Goal: Task Accomplishment & Management: Use online tool/utility

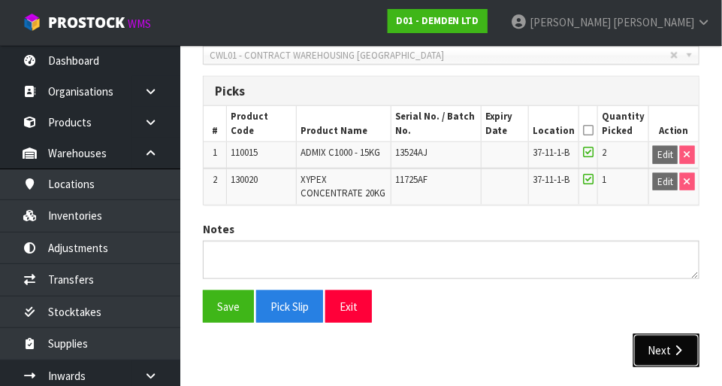
click at [451, 344] on icon "button" at bounding box center [678, 349] width 14 height 11
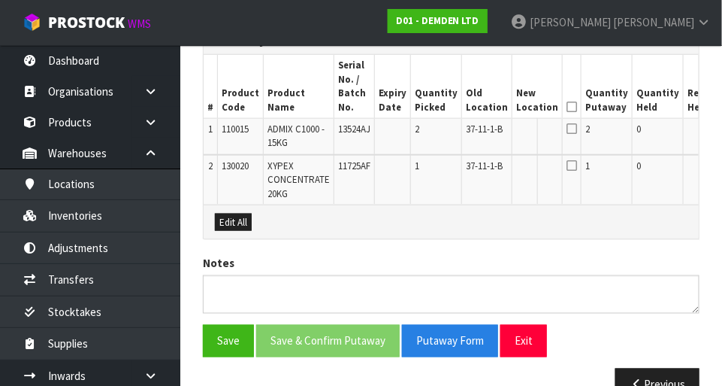
scroll to position [397, 0]
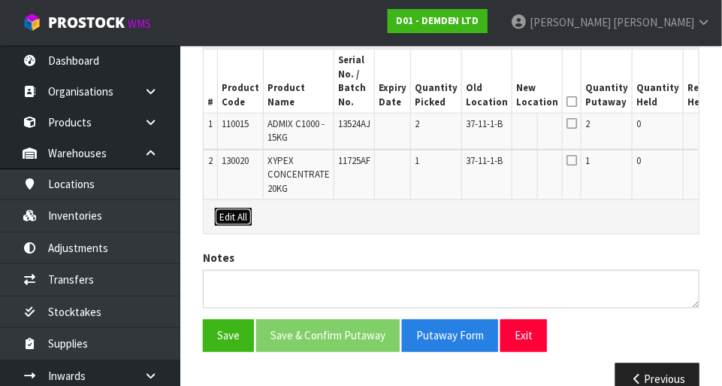
click at [233, 208] on button "Edit All" at bounding box center [233, 217] width 37 height 18
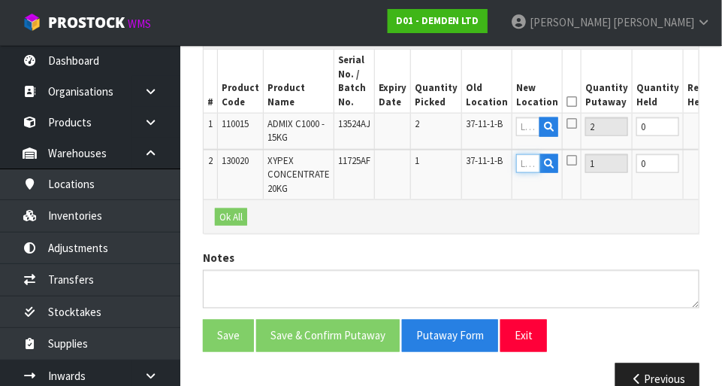
click at [451, 159] on input "text" at bounding box center [528, 163] width 24 height 19
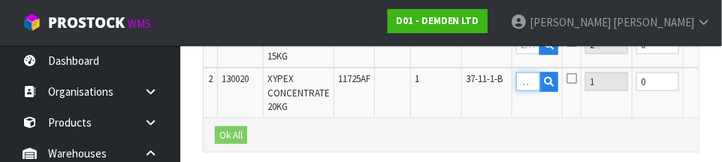
scroll to position [0, 11]
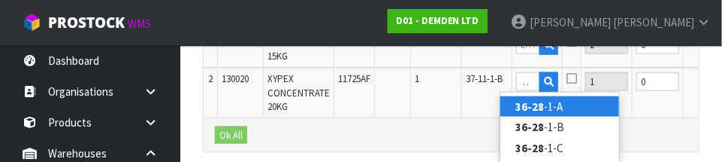
click at [451, 107] on link "36-28 -1-A" at bounding box center [560, 106] width 119 height 20
type input "36-28-1-A"
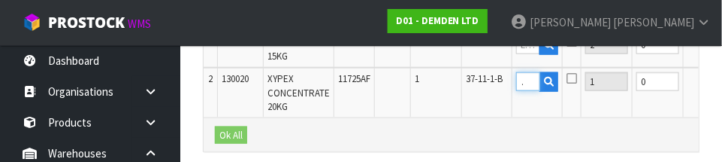
scroll to position [0, 0]
click at [451, 80] on icon at bounding box center [572, 78] width 11 height 12
click at [0, 0] on input "checkbox" at bounding box center [0, 0] width 0 height 0
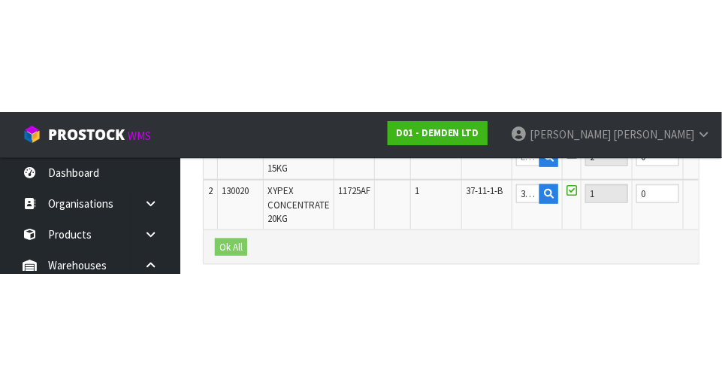
scroll to position [425, 0]
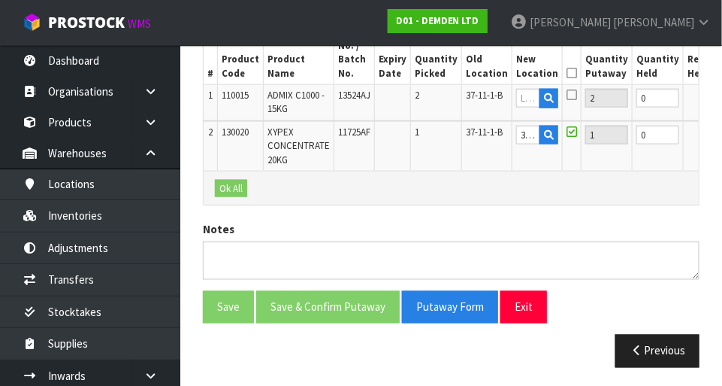
click at [451, 97] on input "text" at bounding box center [528, 98] width 24 height 19
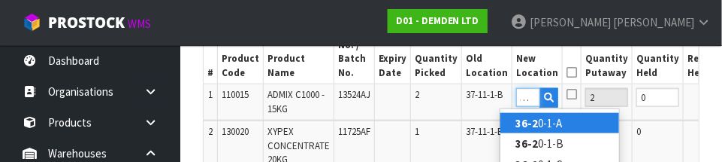
scroll to position [0, 11]
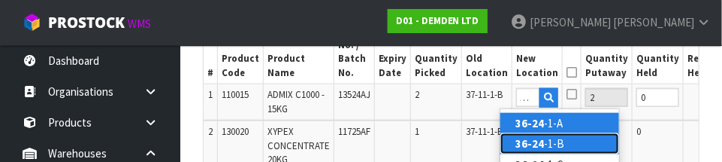
click at [451, 151] on link "36-24 -1-B" at bounding box center [560, 143] width 119 height 20
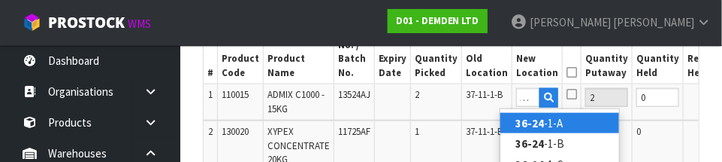
type input "36-24-1-B"
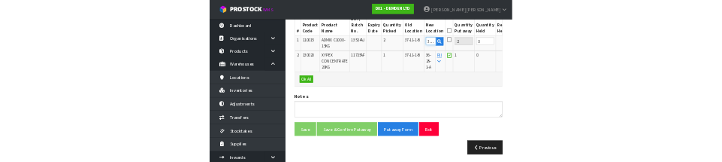
scroll to position [418, 0]
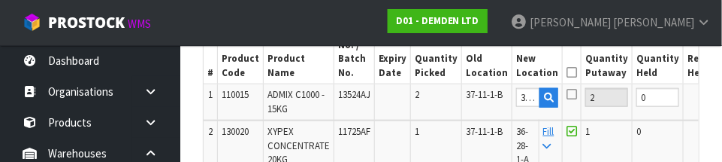
click at [451, 99] on icon at bounding box center [572, 94] width 11 height 12
click at [0, 0] on input "checkbox" at bounding box center [0, 0] width 0 height 0
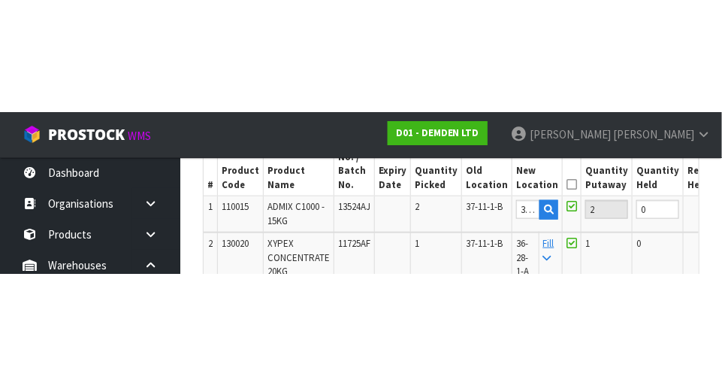
scroll to position [425, 0]
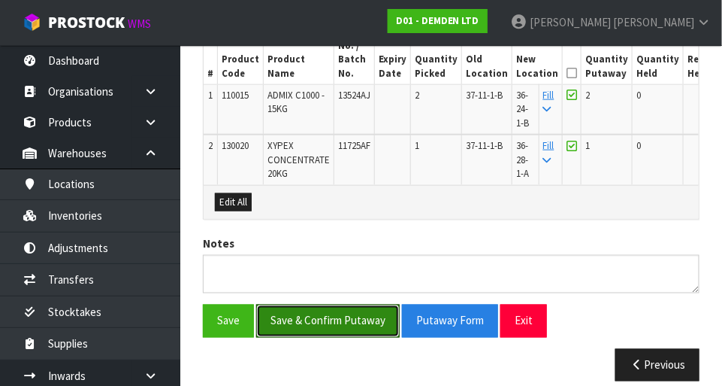
click at [322, 315] on button "Save & Confirm Putaway" at bounding box center [328, 320] width 144 height 32
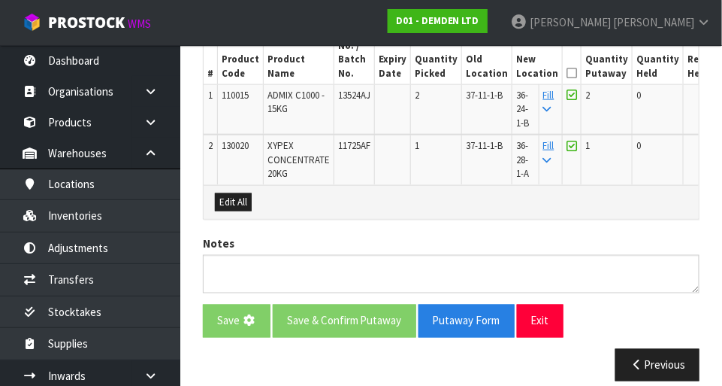
scroll to position [0, 0]
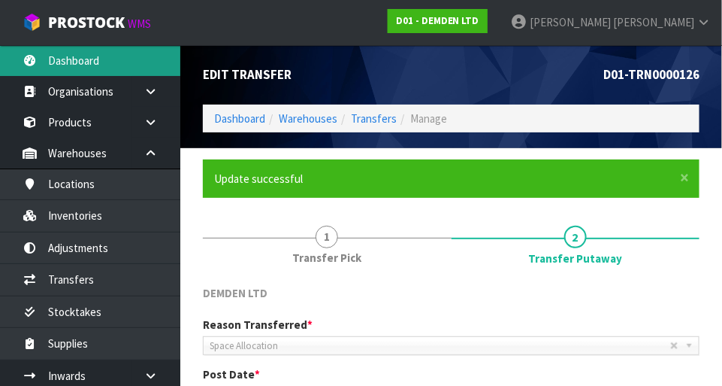
click at [123, 63] on link "Dashboard" at bounding box center [90, 60] width 180 height 31
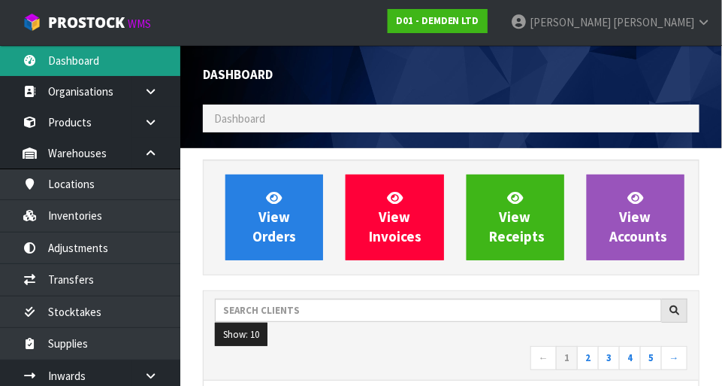
scroll to position [1065, 519]
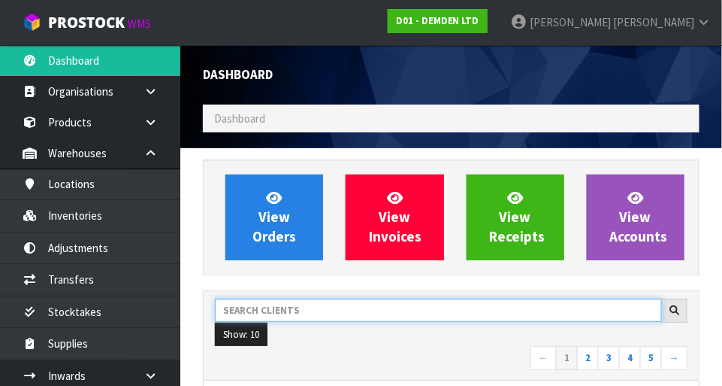
click at [310, 308] on input "text" at bounding box center [438, 309] width 447 height 23
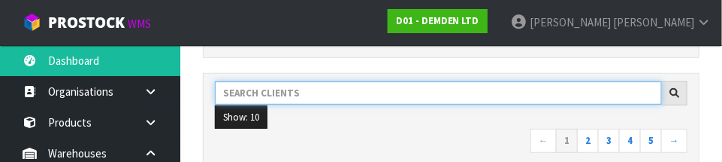
scroll to position [220, 0]
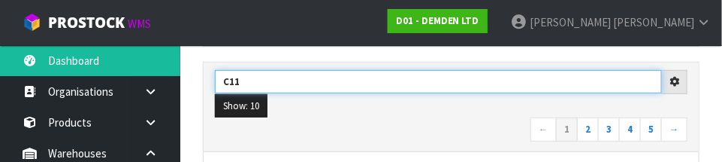
type input "C11"
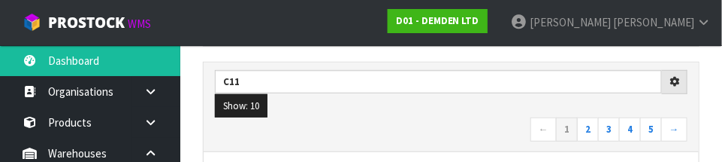
click at [441, 138] on nav "← 1 2 3 4 5 →" at bounding box center [451, 130] width 473 height 26
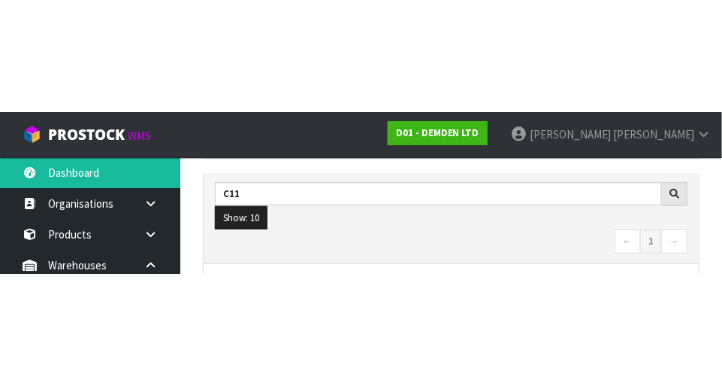
scroll to position [228, 0]
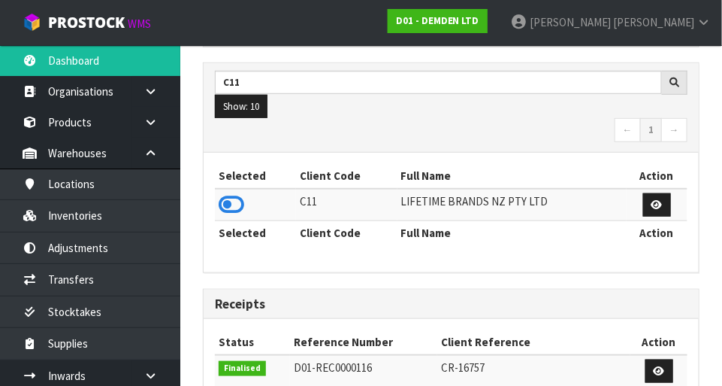
click at [240, 198] on icon at bounding box center [232, 204] width 26 height 23
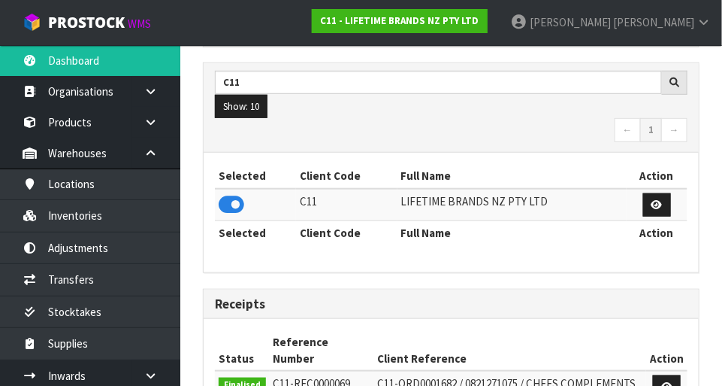
scroll to position [1218, 519]
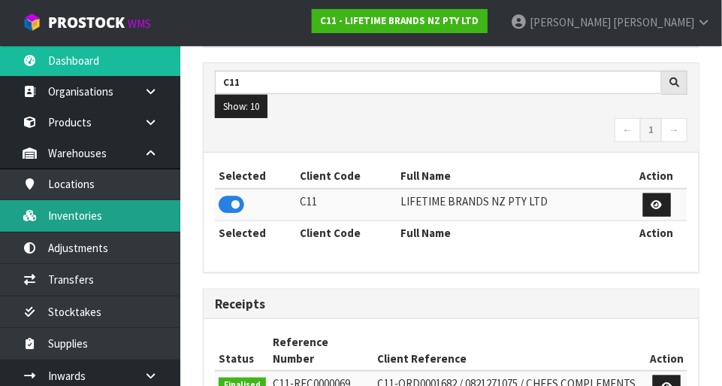
click at [154, 219] on link "Inventories" at bounding box center [90, 215] width 180 height 31
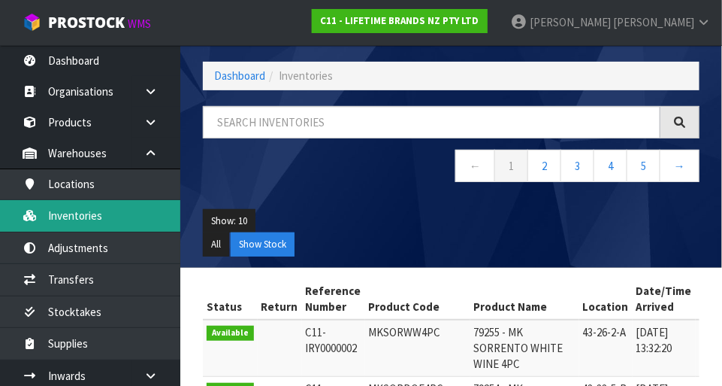
scroll to position [228, 0]
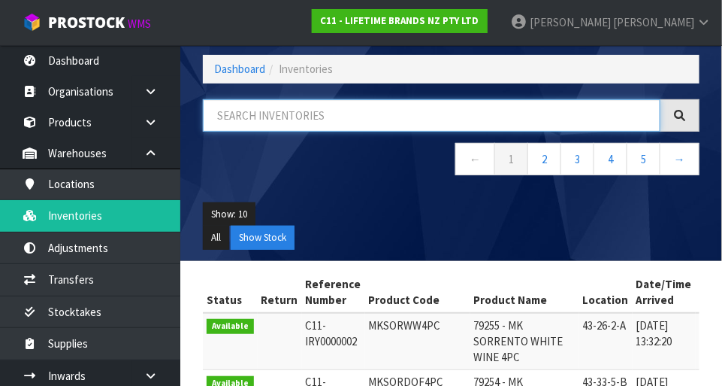
click at [353, 113] on input "text" at bounding box center [432, 115] width 458 height 32
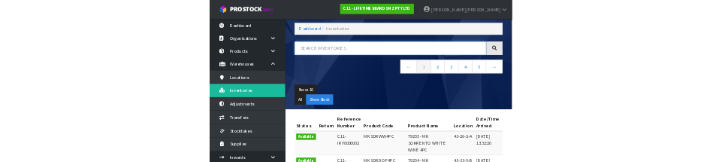
scroll to position [68, 0]
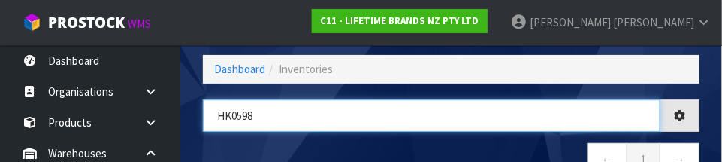
type input "HK0598"
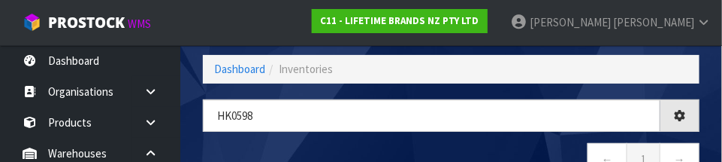
click at [446, 150] on nav "← 1 →" at bounding box center [451, 161] width 497 height 37
click at [420, 153] on nav "← 1 →" at bounding box center [451, 161] width 497 height 37
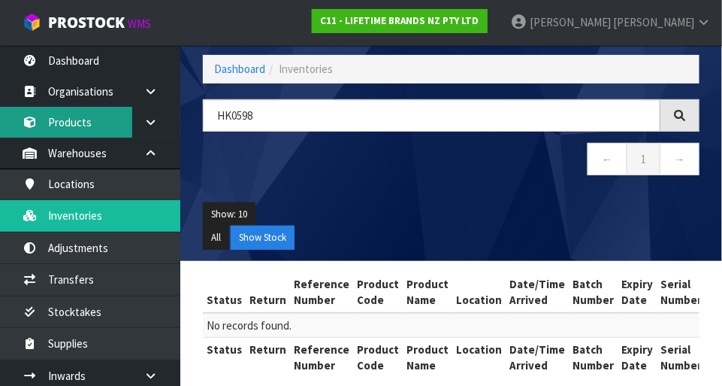
click at [114, 123] on link "Products" at bounding box center [90, 122] width 180 height 31
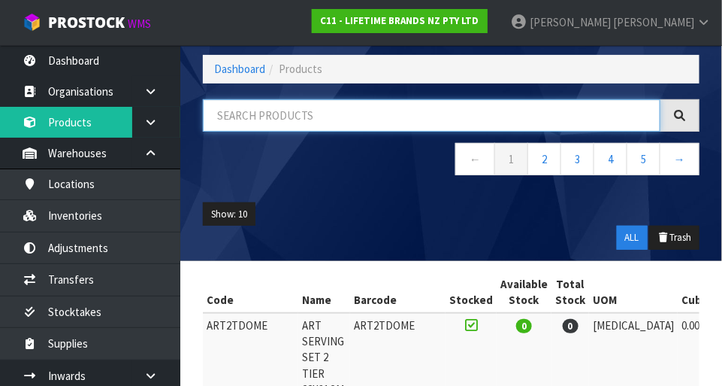
click at [375, 120] on input "text" at bounding box center [432, 115] width 458 height 32
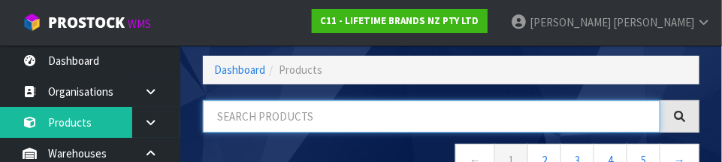
scroll to position [66, 0]
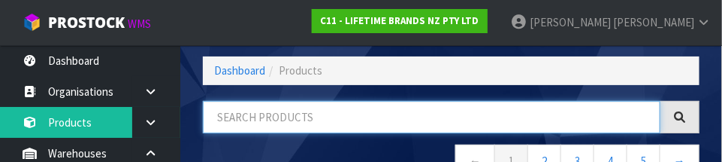
paste input "HK0598"
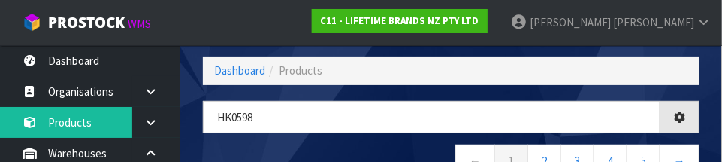
click at [419, 147] on nav "← 1 2 3 4 5 →" at bounding box center [451, 162] width 497 height 37
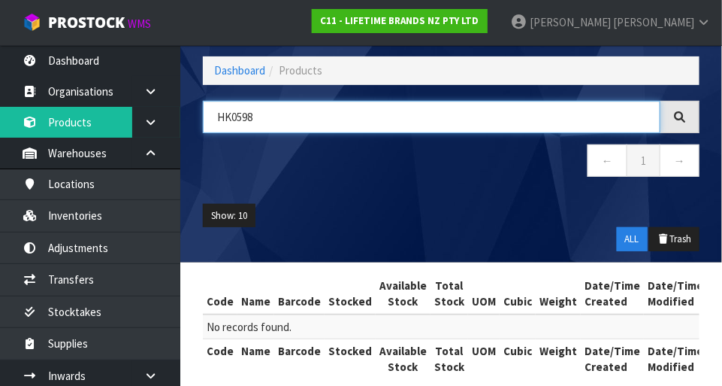
click at [269, 121] on input "HK0598" at bounding box center [432, 117] width 458 height 32
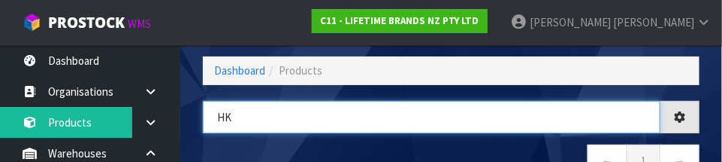
type input "H"
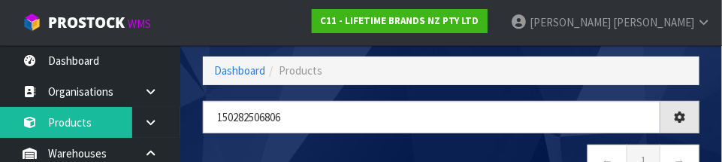
click at [451, 147] on nav "← 1 →" at bounding box center [451, 162] width 497 height 37
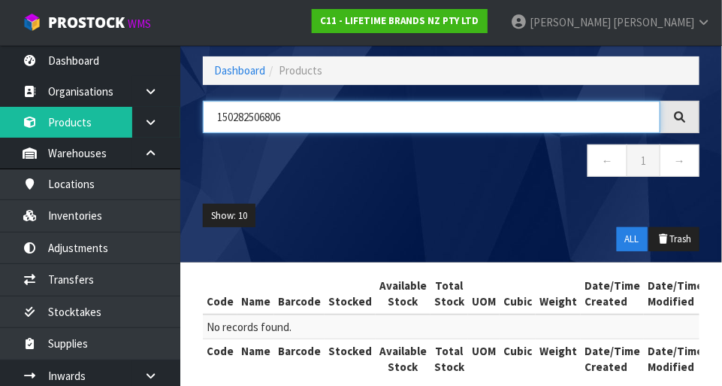
click at [313, 120] on input "150282506806" at bounding box center [432, 117] width 458 height 32
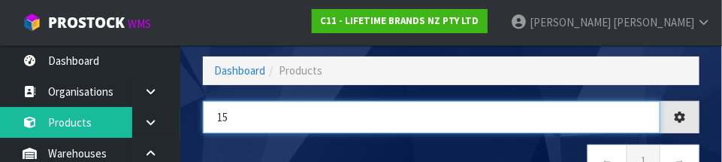
type input "1"
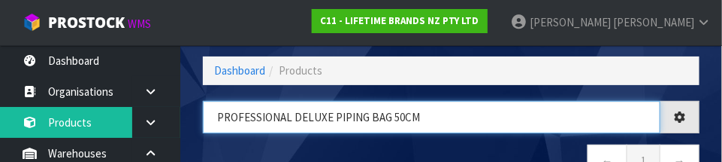
type input "PROFESSIONAL DELUXE PIPING BAG 50CM"
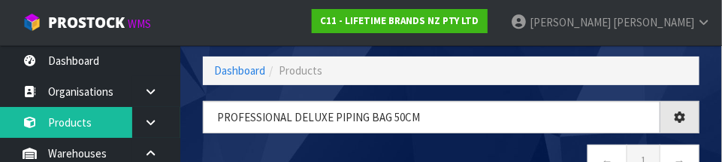
click at [451, 152] on nav "← 1 →" at bounding box center [451, 162] width 497 height 37
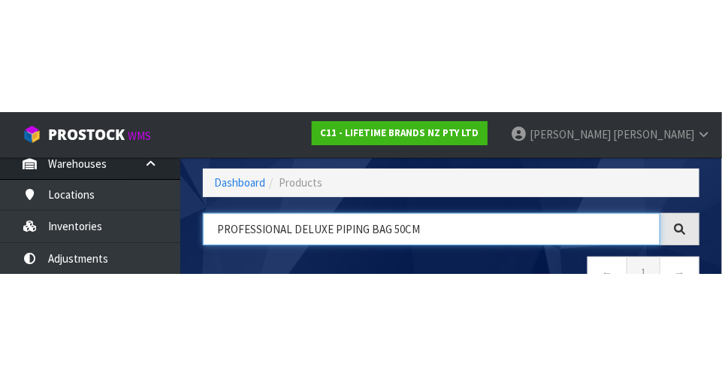
scroll to position [96, 0]
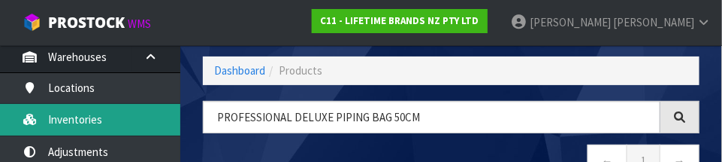
click at [126, 122] on link "Inventories" at bounding box center [90, 119] width 180 height 31
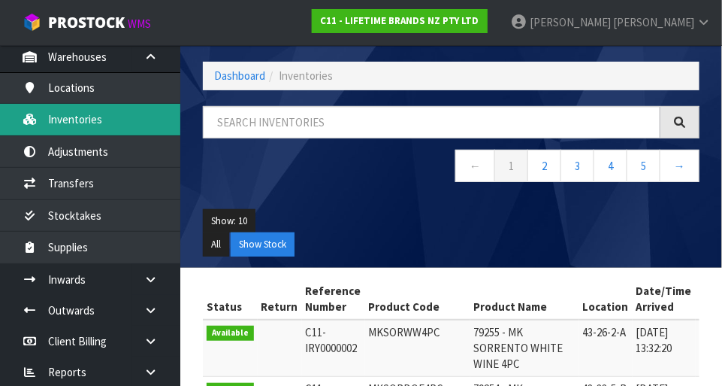
scroll to position [66, 0]
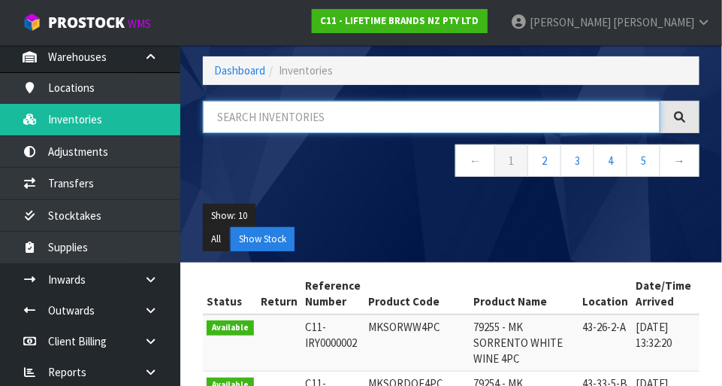
click at [308, 117] on input "text" at bounding box center [432, 117] width 458 height 32
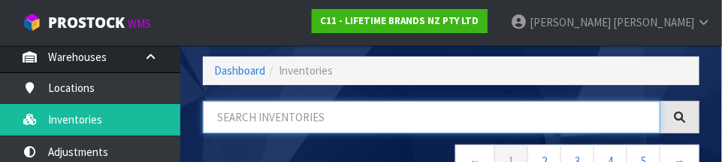
click at [319, 120] on input "text" at bounding box center [432, 117] width 458 height 32
click at [319, 123] on input "text" at bounding box center [432, 117] width 458 height 32
paste input "PROFESSIONAL DELUXE PIPING BAG 50CM"
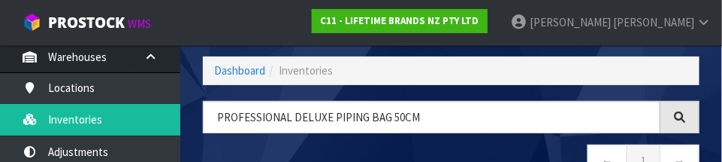
click at [434, 145] on nav "← 1 →" at bounding box center [451, 162] width 497 height 37
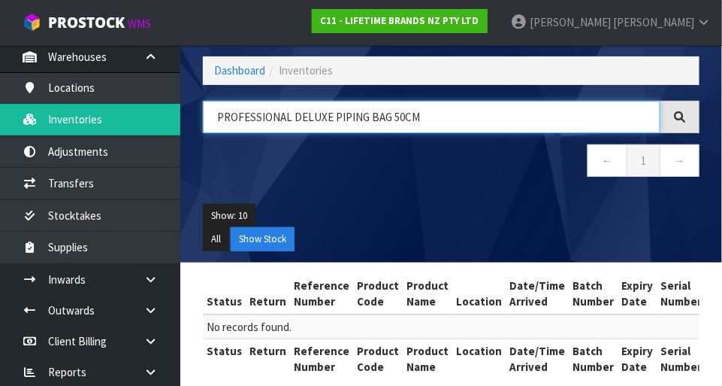
click at [446, 117] on input "PROFESSIONAL DELUXE PIPING BAG 50CM" at bounding box center [432, 117] width 458 height 32
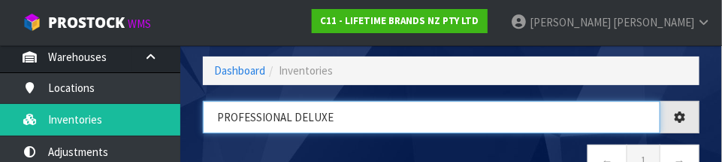
type input "PROFESSIONAL"
type input "150282506806"
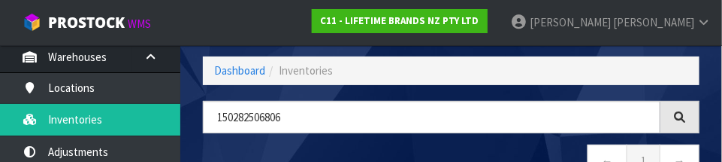
click at [451, 150] on nav "← 1 →" at bounding box center [451, 162] width 497 height 37
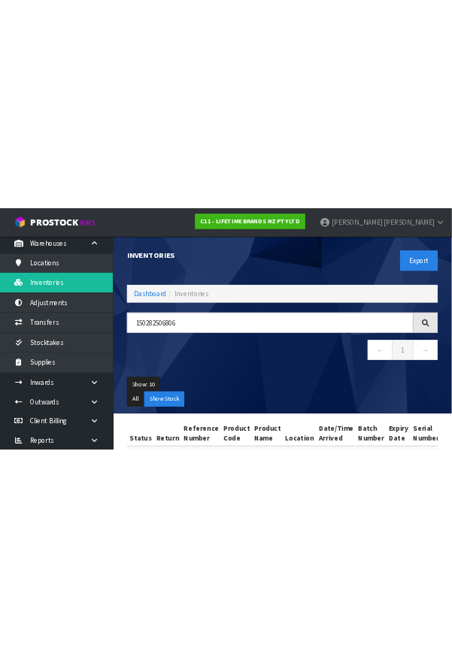
scroll to position [0, 0]
